Goal: Task Accomplishment & Management: Manage account settings

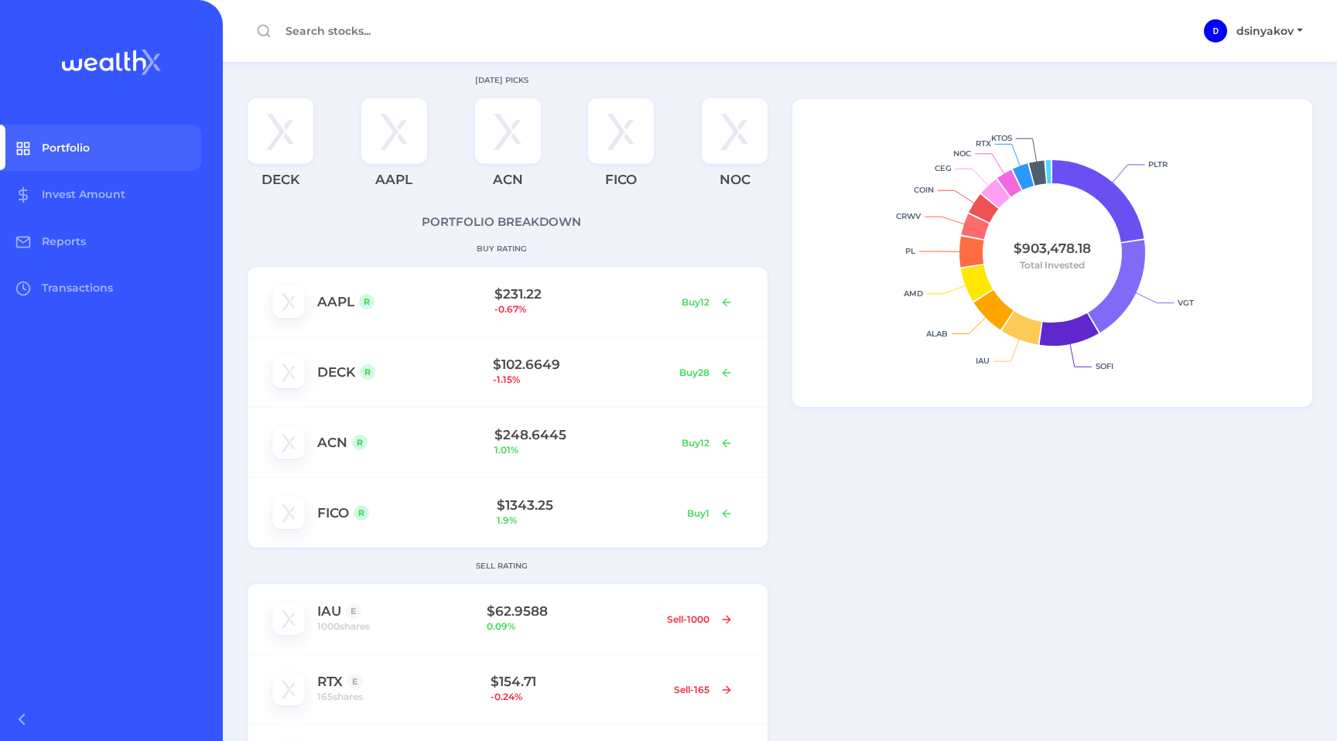
scroll to position [913, 0]
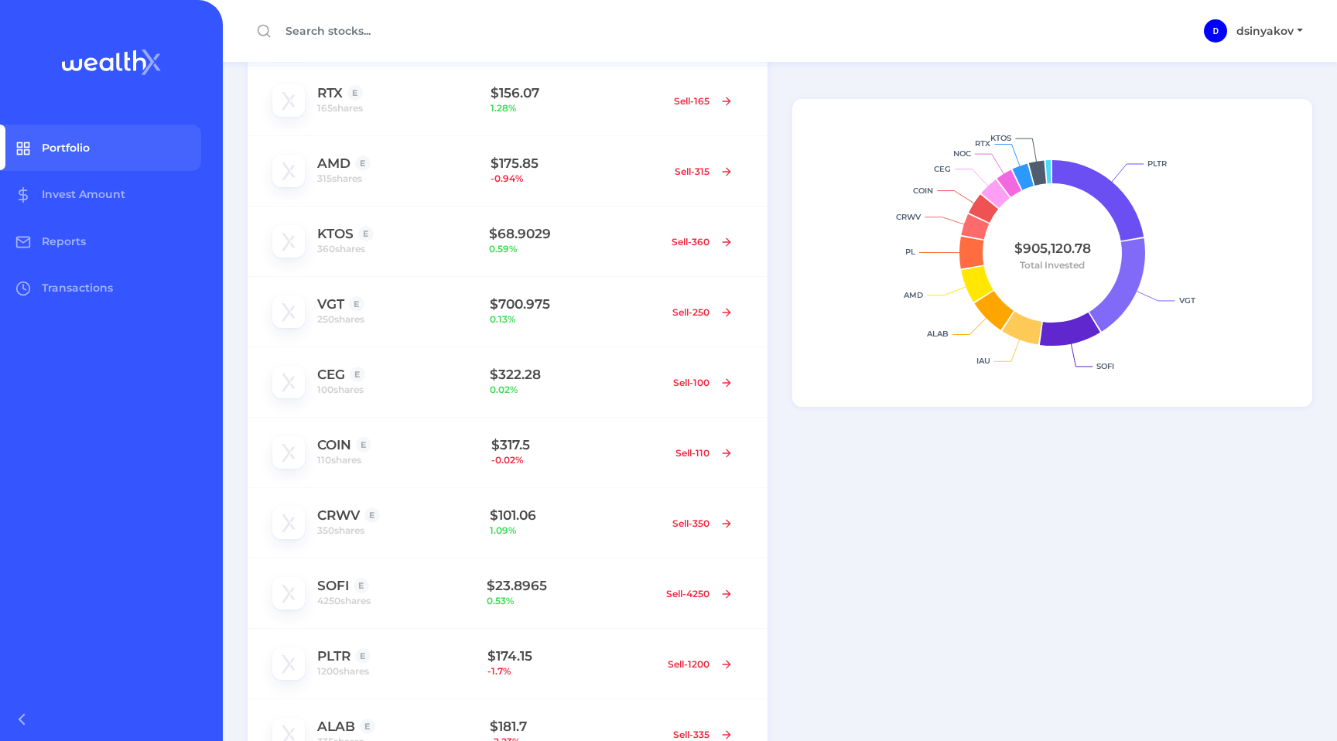
scroll to position [588, 0]
click at [358, 252] on span "360 shares" at bounding box center [341, 249] width 48 height 15
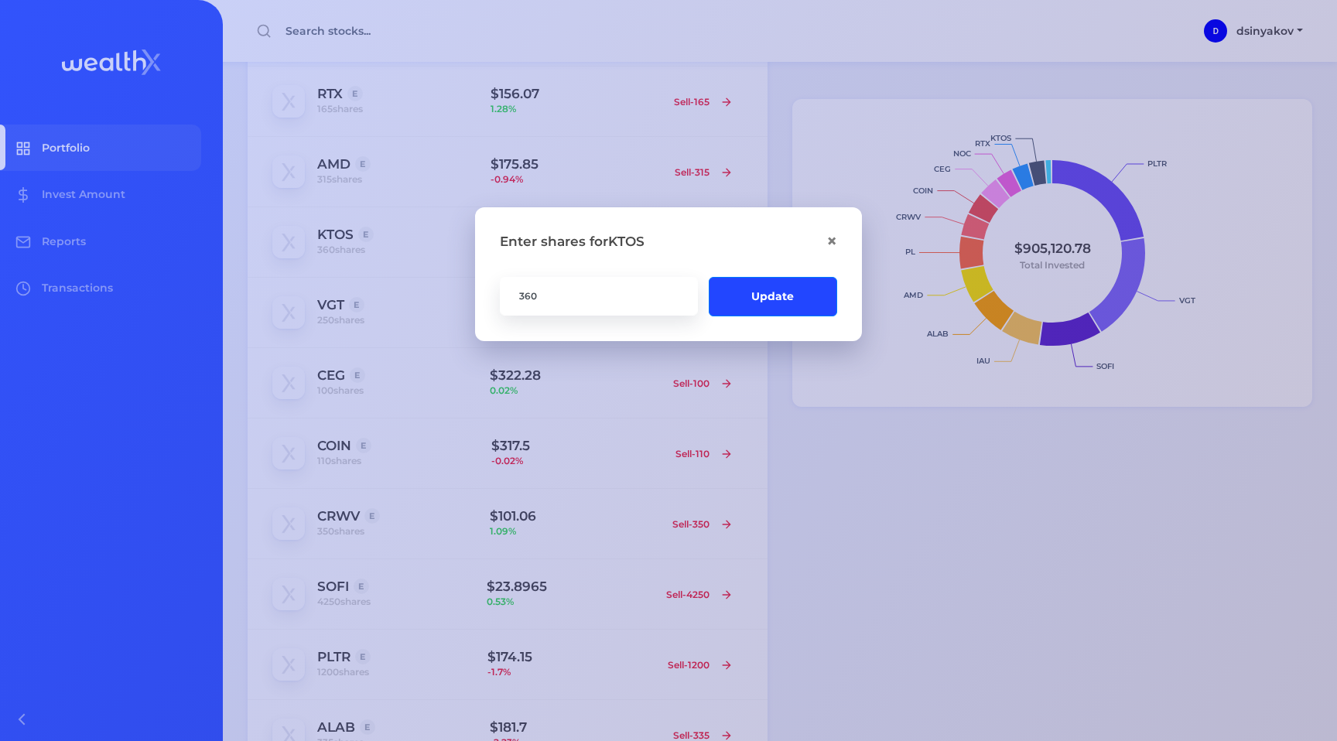
click at [530, 300] on input "360" at bounding box center [599, 295] width 198 height 39
type input "380"
click at [758, 297] on button "Update" at bounding box center [773, 295] width 128 height 39
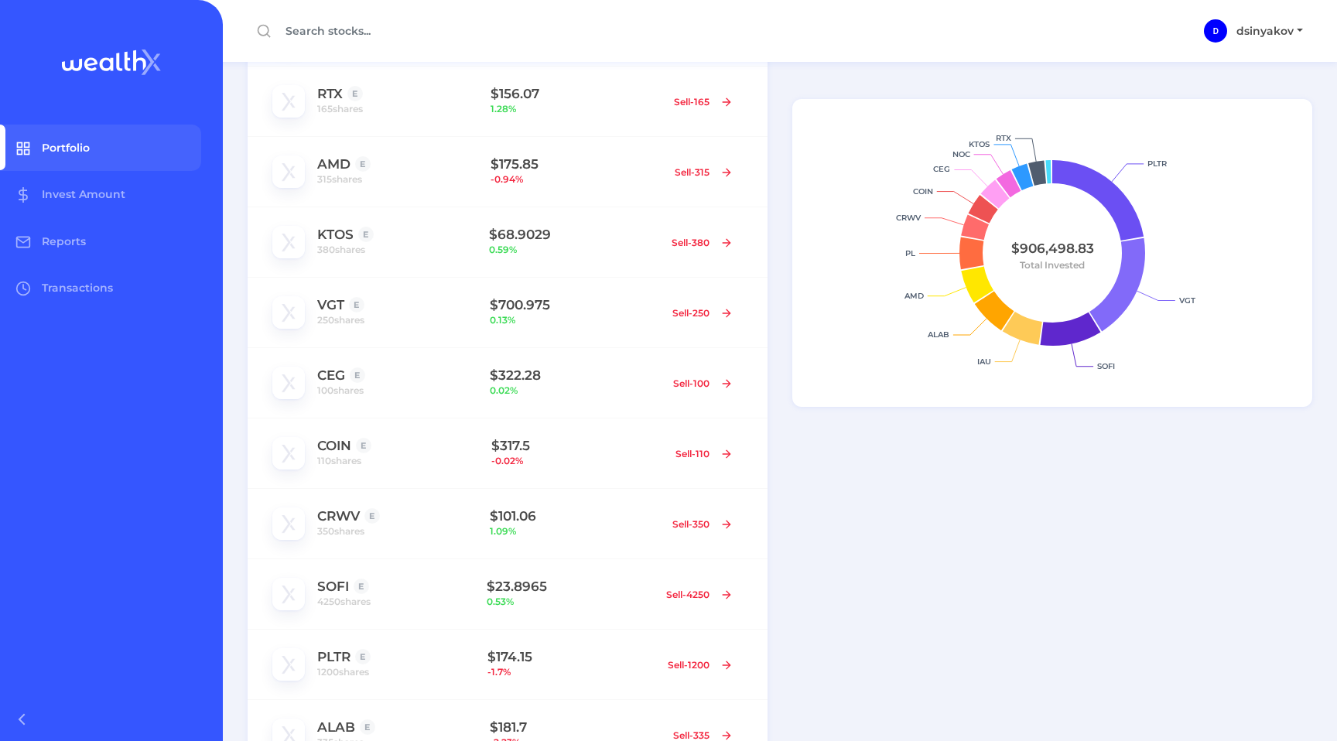
click at [1292, 642] on div "PLTR VGT SOFI IAU ALAB AMD PL CRWV COIN CEG NOC KTOS RTX $906,498.83 Total Inve…" at bounding box center [1058, 270] width 557 height 1593
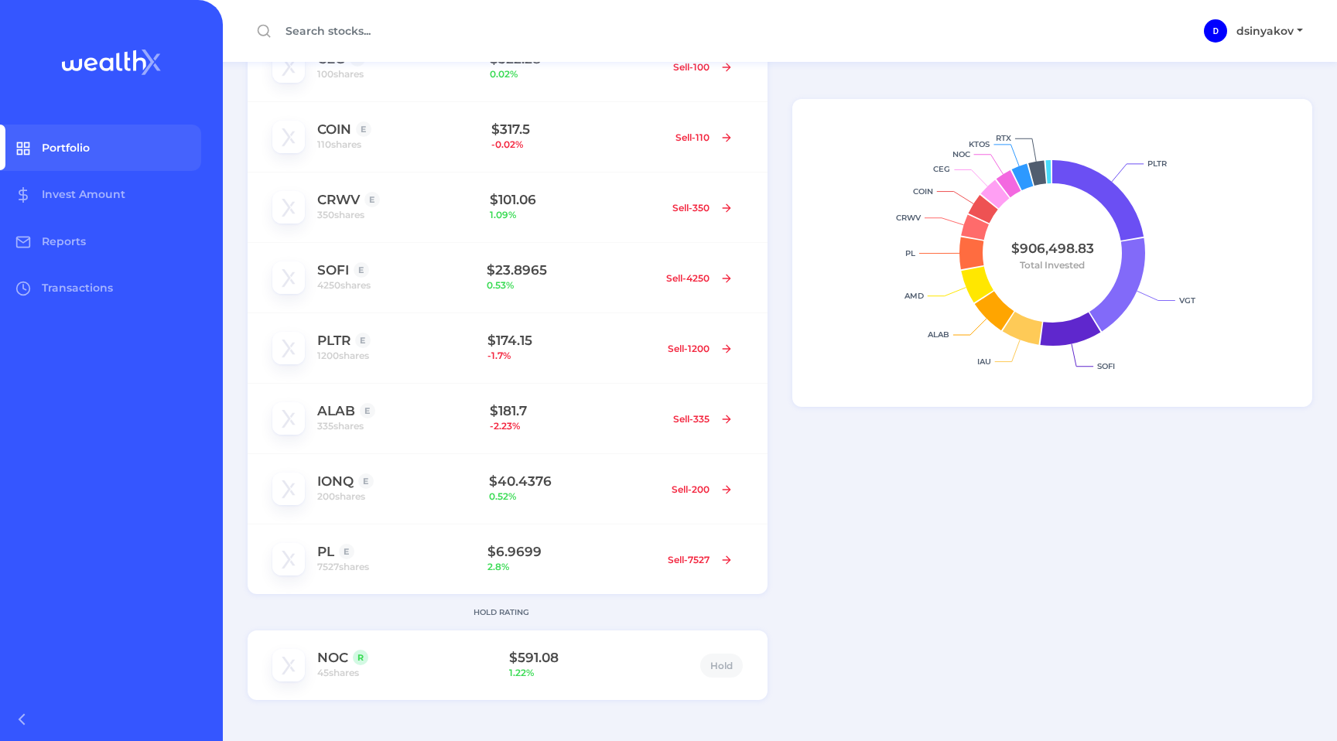
scroll to position [913, 0]
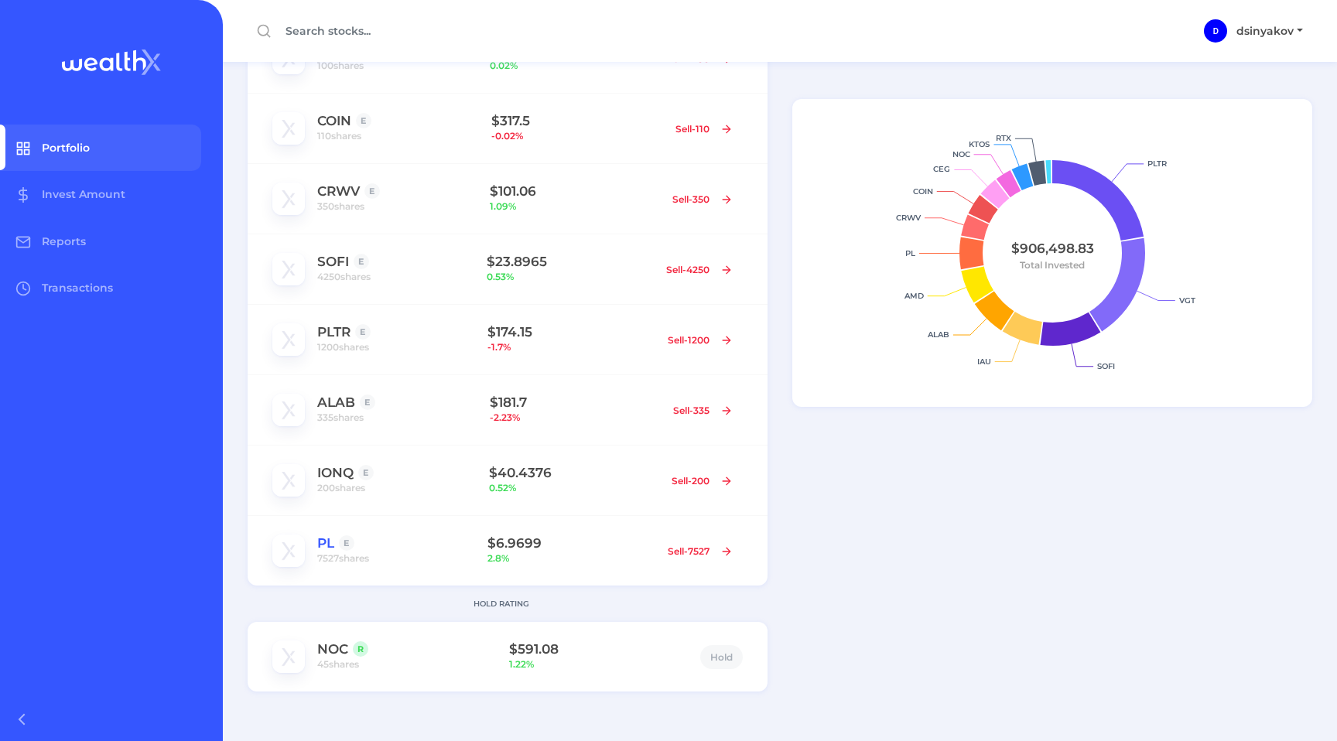
click at [321, 542] on link "PL" at bounding box center [325, 543] width 17 height 15
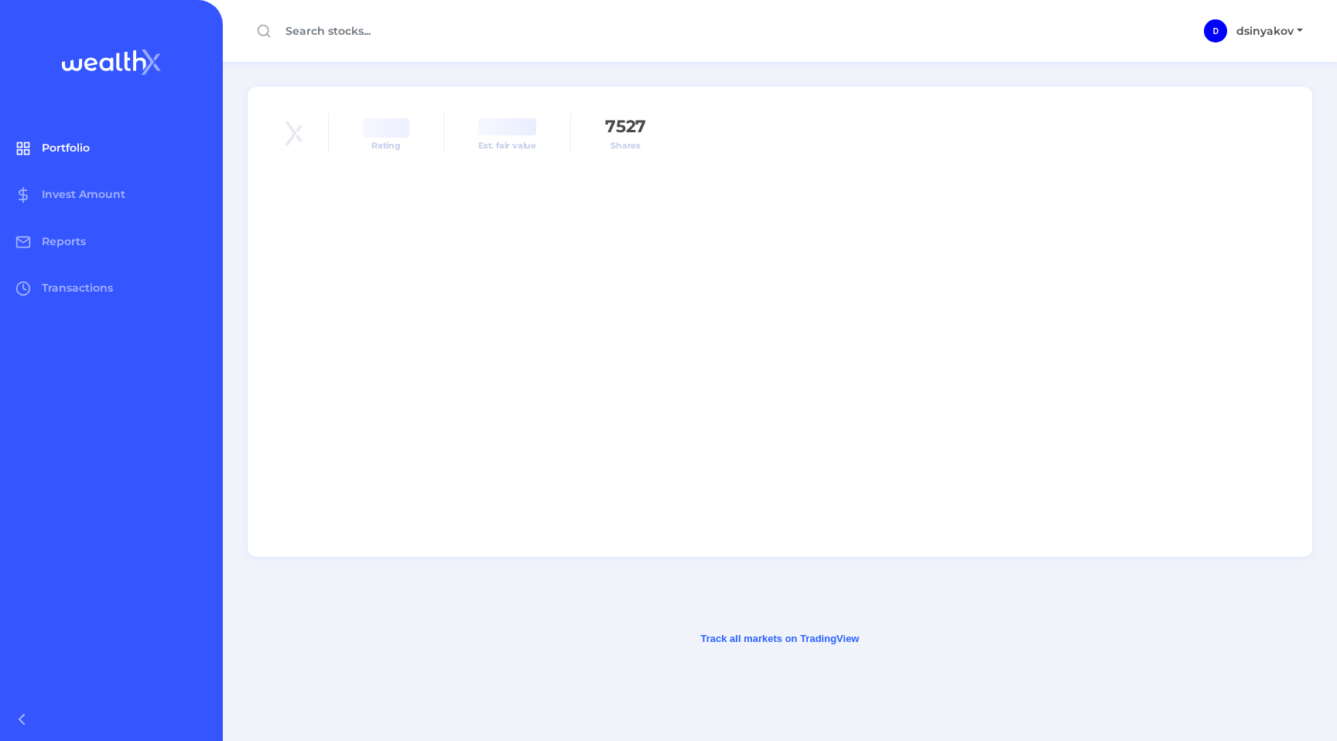
click at [63, 148] on span "Portfolio" at bounding box center [66, 148] width 48 height 14
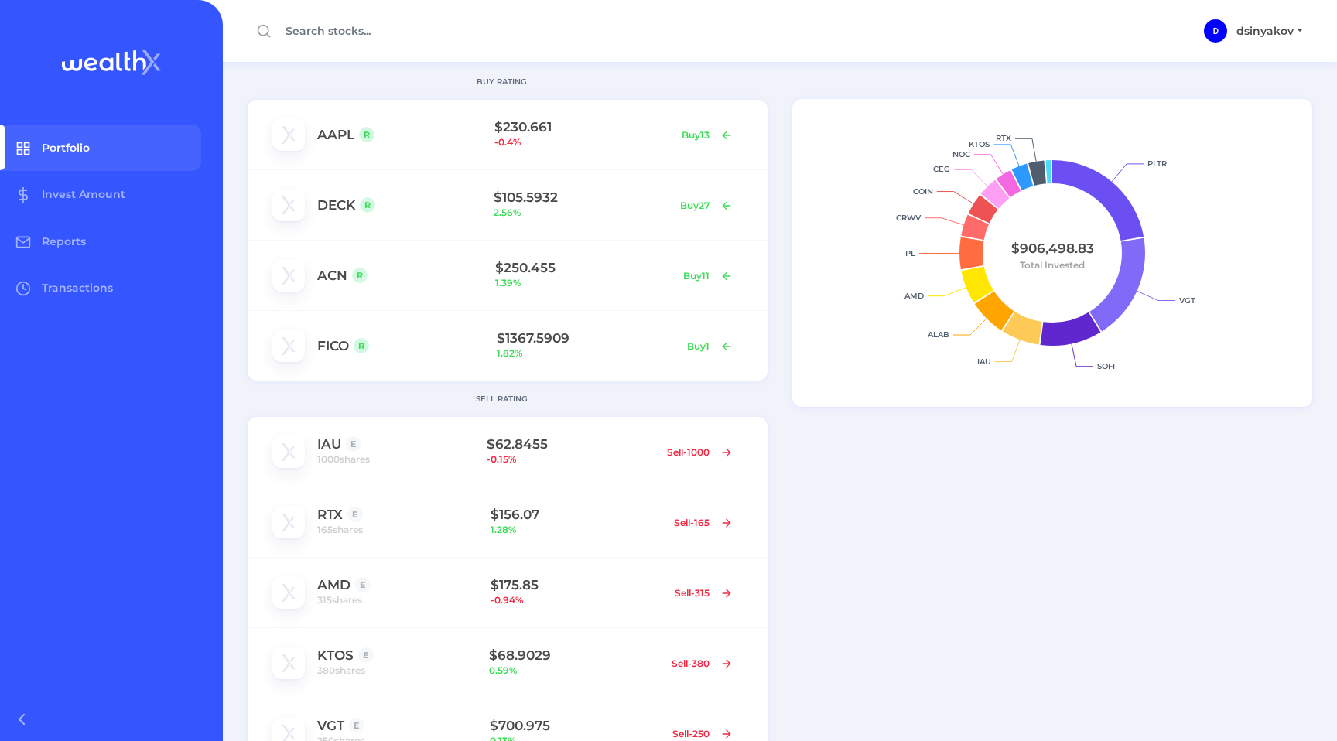
scroll to position [165, 0]
